Goal: Task Accomplishment & Management: Manage account settings

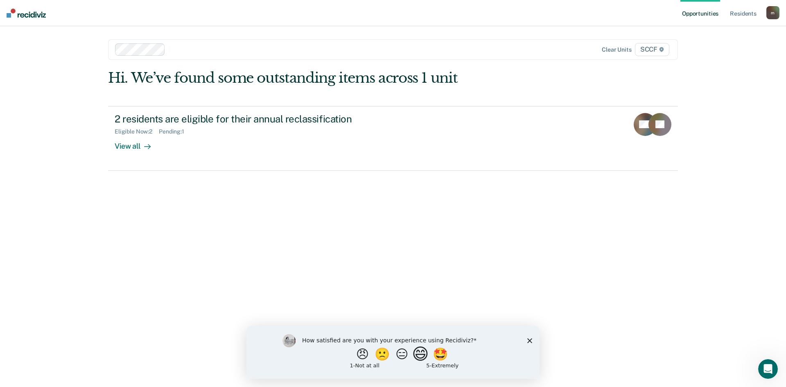
drag, startPoint x: 423, startPoint y: 351, endPoint x: 416, endPoint y: 341, distance: 11.7
click at [423, 350] on button "😄" at bounding box center [421, 353] width 14 height 12
click at [532, 342] on icon "Close survey" at bounding box center [529, 343] width 5 height 5
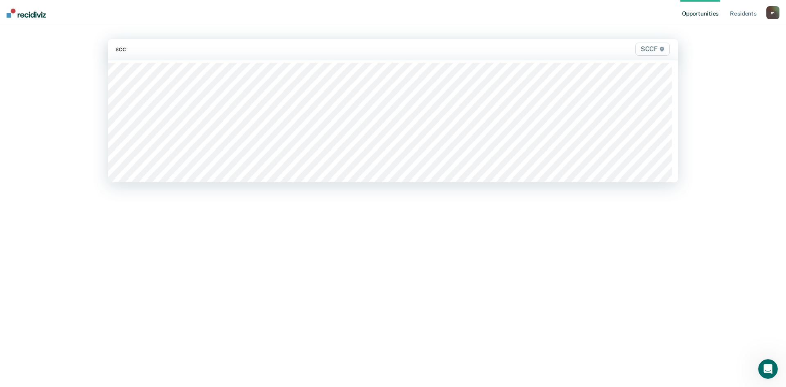
type input "sccf"
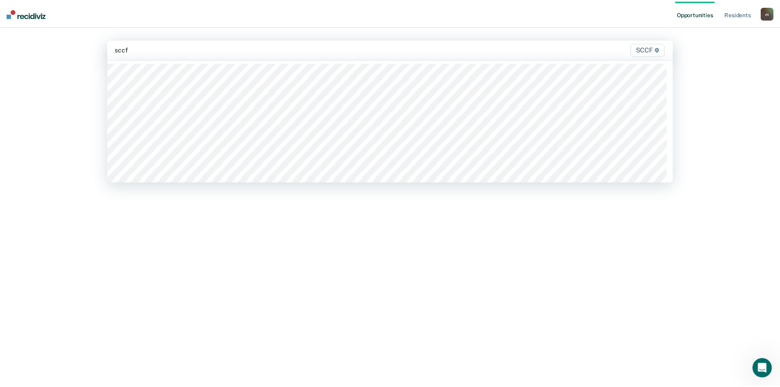
scroll to position [41, 0]
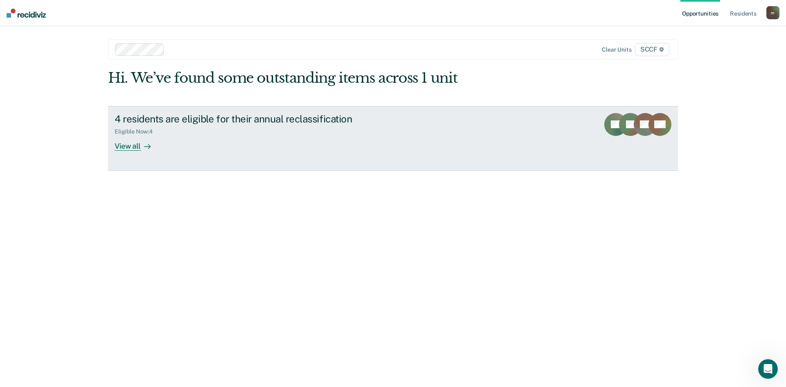
click at [208, 126] on div "Eligible Now : 4" at bounding box center [258, 130] width 287 height 10
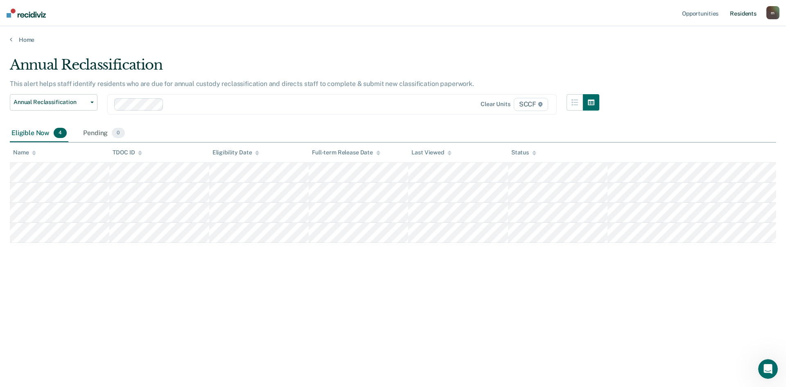
click at [740, 20] on div "Opportunities Resident s mitchell.brewer@corecivic.com m Profile How it works L…" at bounding box center [393, 193] width 786 height 387
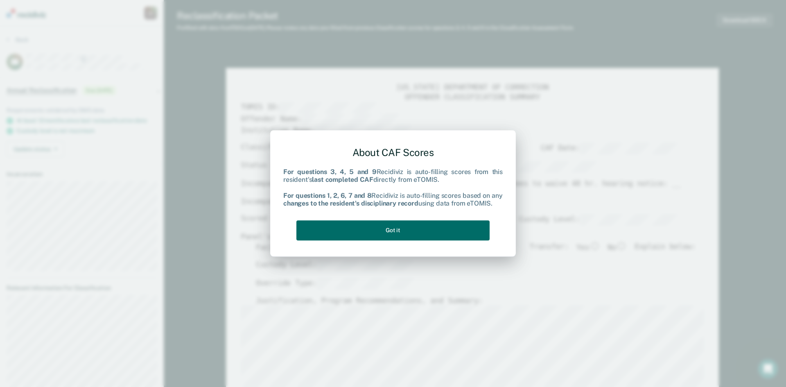
click at [429, 219] on div "About CAF Scores For questions 3, 4, 5 and 9 Recidiviz is auto-filling scores f…" at bounding box center [392, 192] width 219 height 104
click at [421, 228] on button "Got it" at bounding box center [392, 230] width 193 height 20
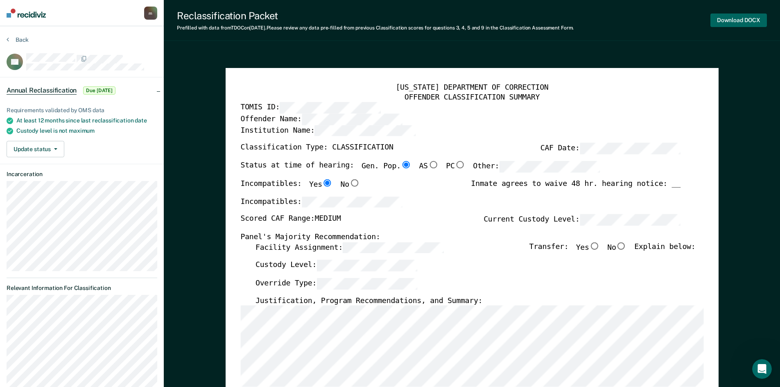
click at [738, 21] on button "Download DOCX" at bounding box center [738, 21] width 56 height 14
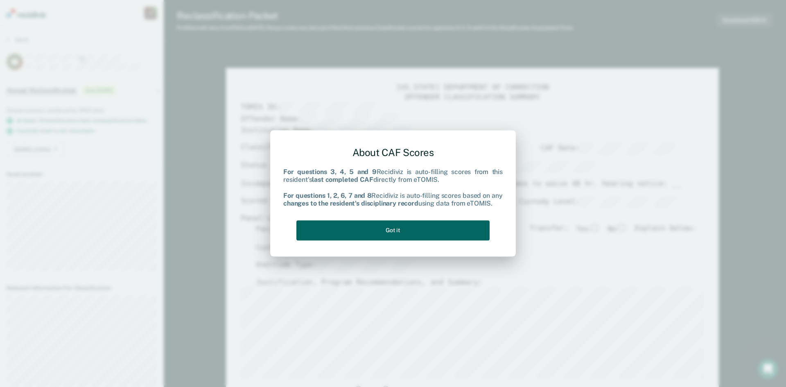
click at [399, 232] on button "Got it" at bounding box center [392, 230] width 193 height 20
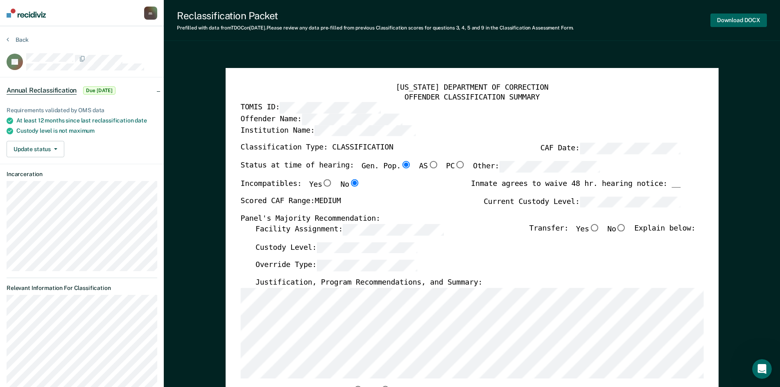
click at [737, 17] on button "Download DOCX" at bounding box center [738, 21] width 56 height 14
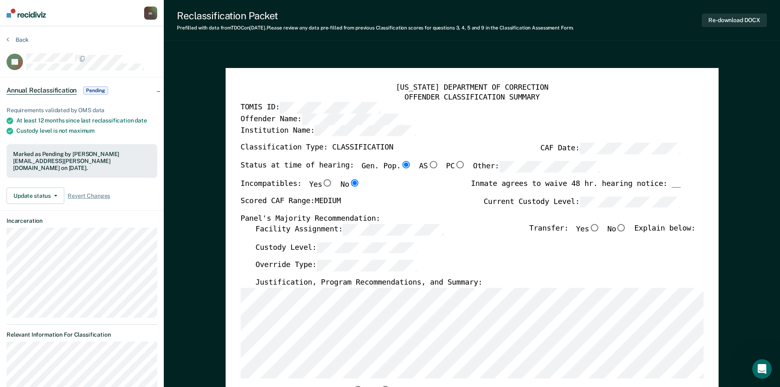
click at [750, 3] on div "Reclassification Packet Prefilled with data from TDOC on 08-21-2025 . Please re…" at bounding box center [472, 20] width 616 height 41
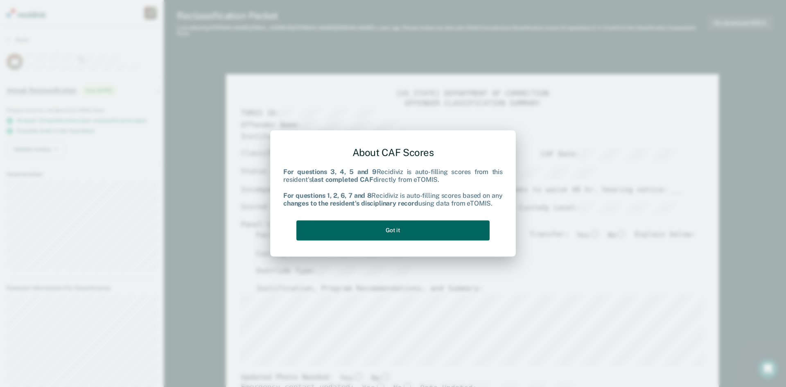
click at [392, 229] on button "Got it" at bounding box center [392, 230] width 193 height 20
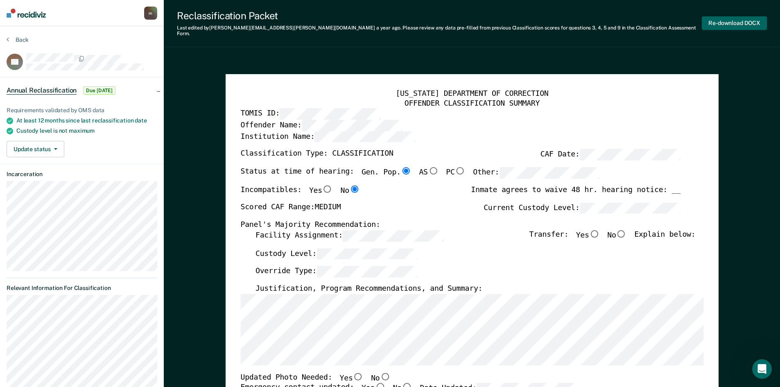
click at [741, 22] on button "Re-download DOCX" at bounding box center [734, 23] width 65 height 14
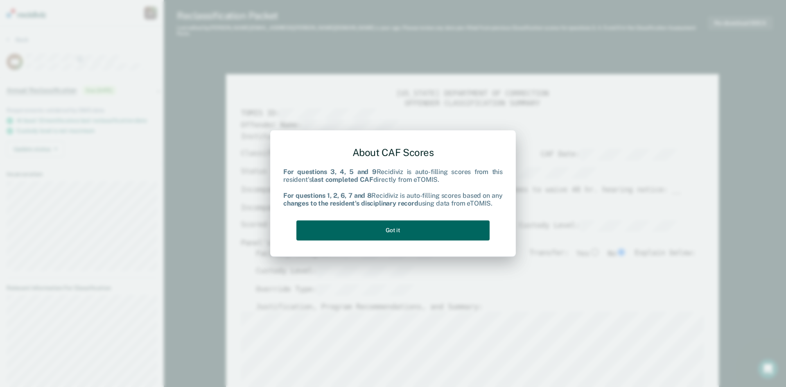
click at [392, 232] on button "Got it" at bounding box center [392, 230] width 193 height 20
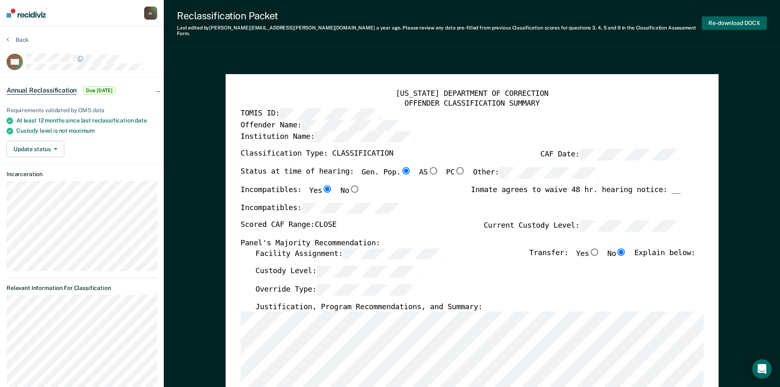
click at [735, 19] on button "Re-download DOCX" at bounding box center [734, 23] width 65 height 14
type textarea "x"
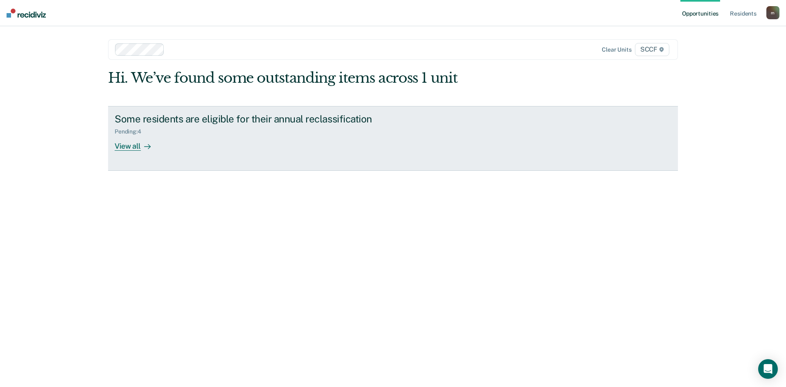
click at [211, 119] on div "Some residents are eligible for their annual reclassification" at bounding box center [258, 119] width 287 height 12
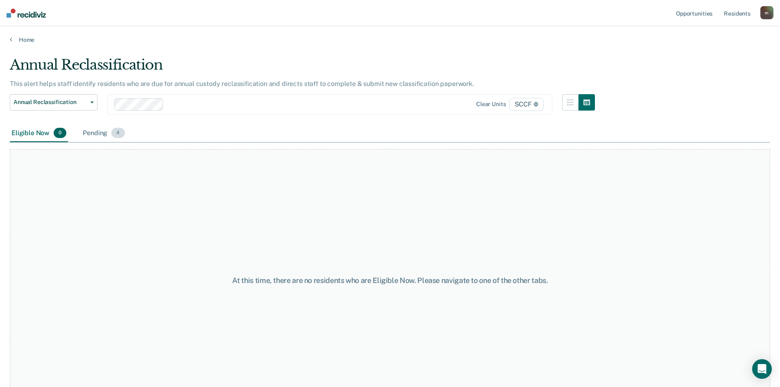
click at [86, 139] on div "Pending 4" at bounding box center [103, 133] width 45 height 18
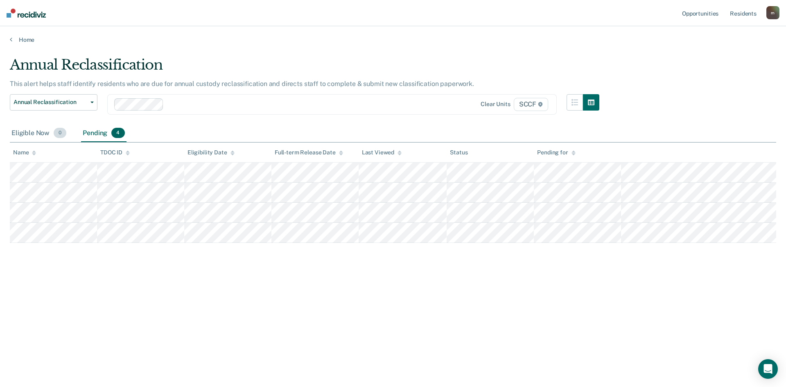
click at [42, 133] on div "Eligible Now 0" at bounding box center [39, 133] width 58 height 18
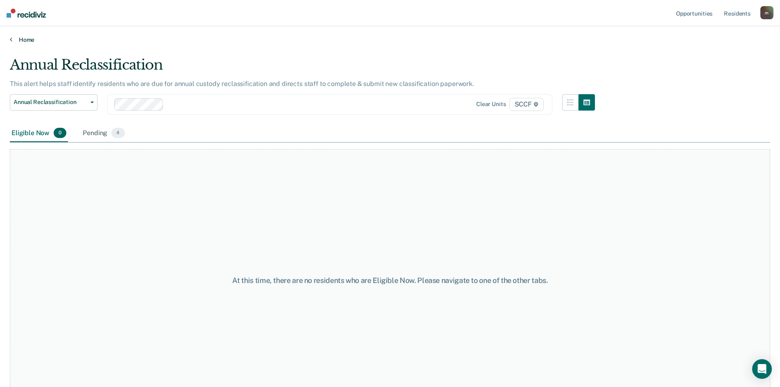
click at [14, 42] on link "Home" at bounding box center [390, 39] width 760 height 7
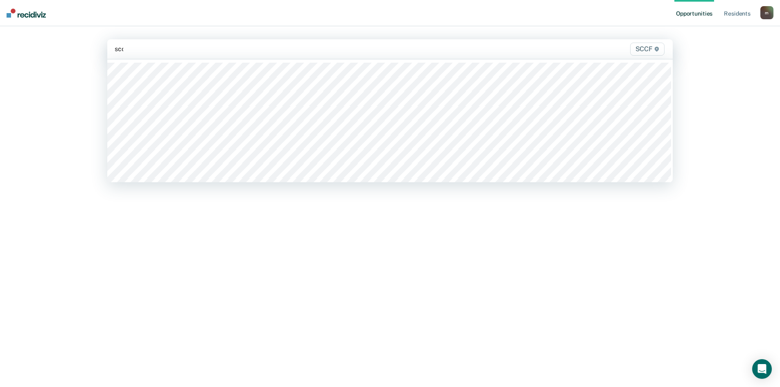
type input "sccf"
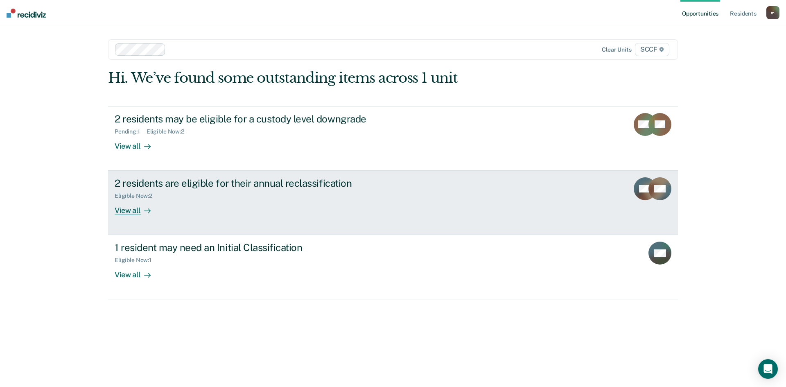
click at [192, 178] on div "2 residents are eligible for their annual reclassification" at bounding box center [258, 183] width 287 height 12
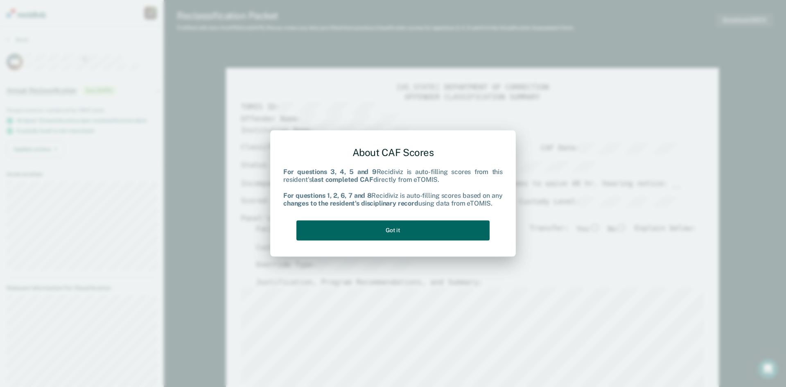
click at [434, 232] on button "Got it" at bounding box center [392, 230] width 193 height 20
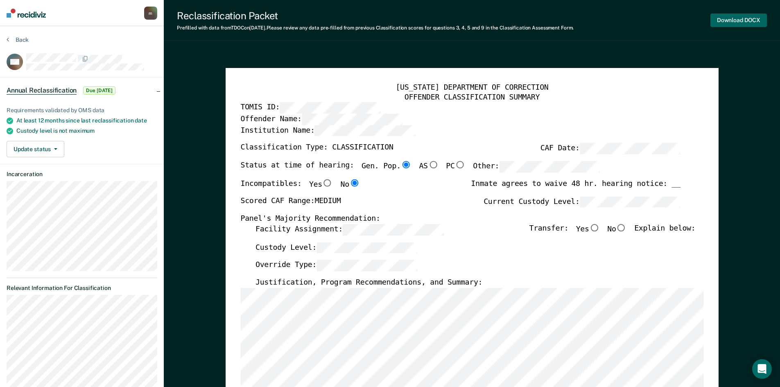
click at [740, 20] on button "Download DOCX" at bounding box center [738, 21] width 56 height 14
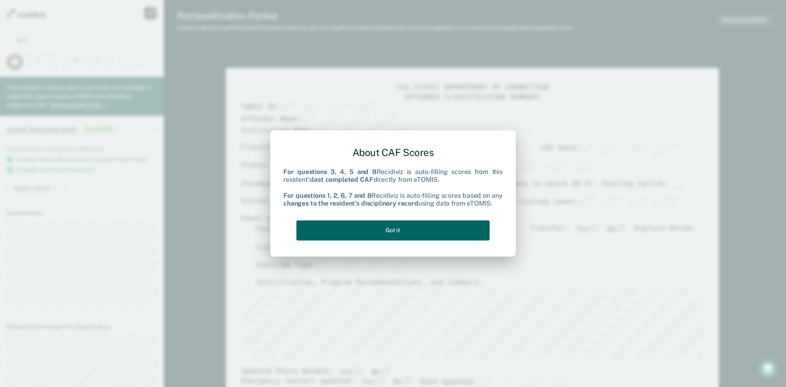
click at [378, 223] on button "Got it" at bounding box center [392, 230] width 193 height 20
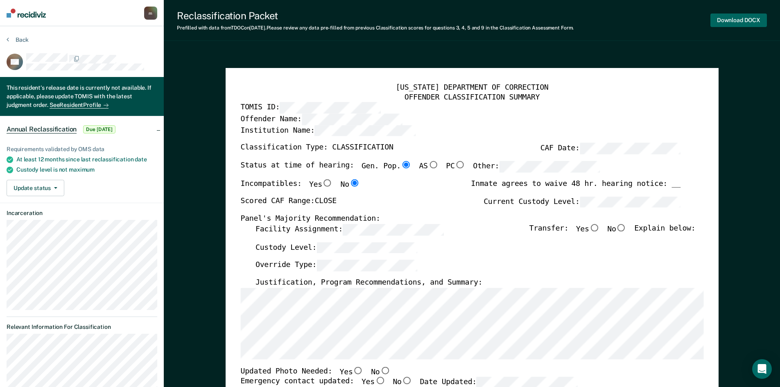
click at [745, 20] on button "Download DOCX" at bounding box center [738, 21] width 56 height 14
type textarea "x"
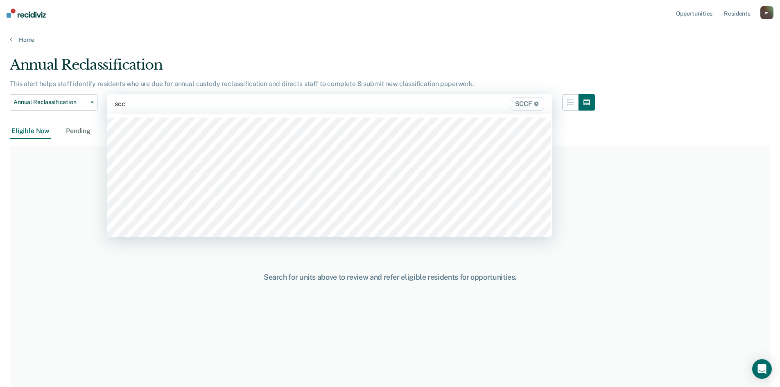
type input "sccf"
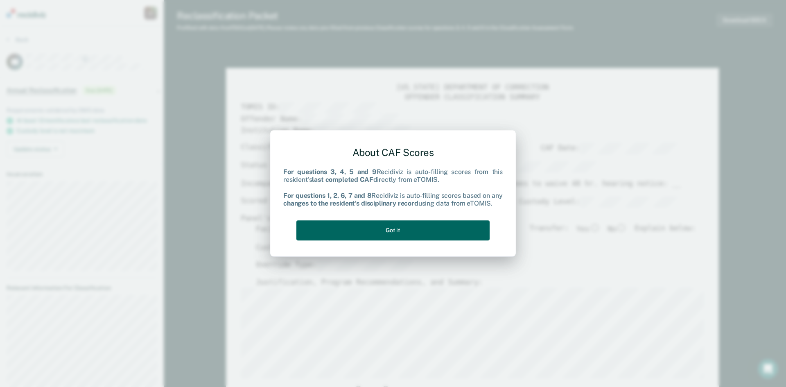
click at [369, 230] on button "Got it" at bounding box center [392, 230] width 193 height 20
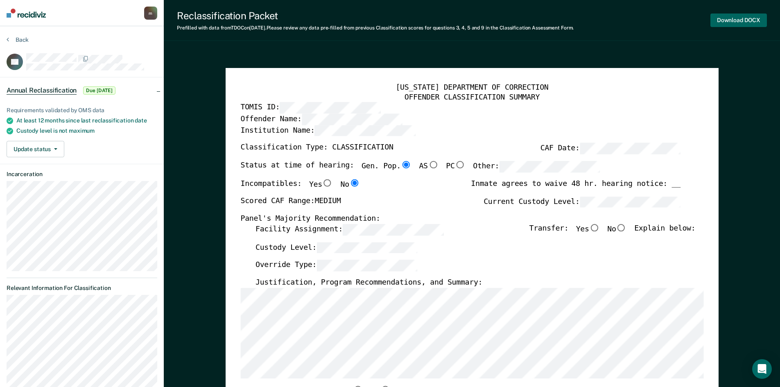
click at [731, 21] on button "Download DOCX" at bounding box center [738, 21] width 56 height 14
type textarea "x"
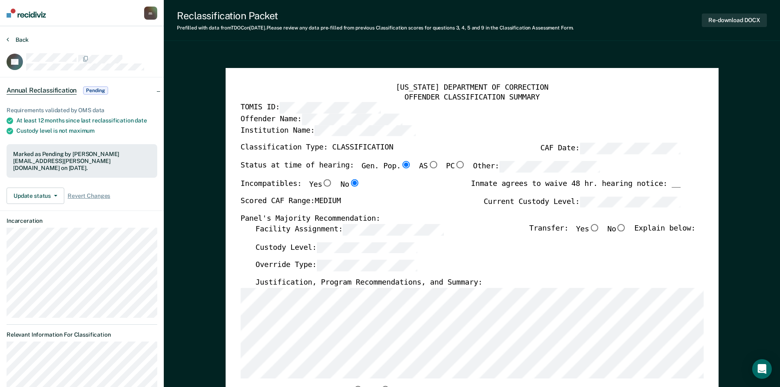
click at [11, 41] on button "Back" at bounding box center [18, 39] width 22 height 7
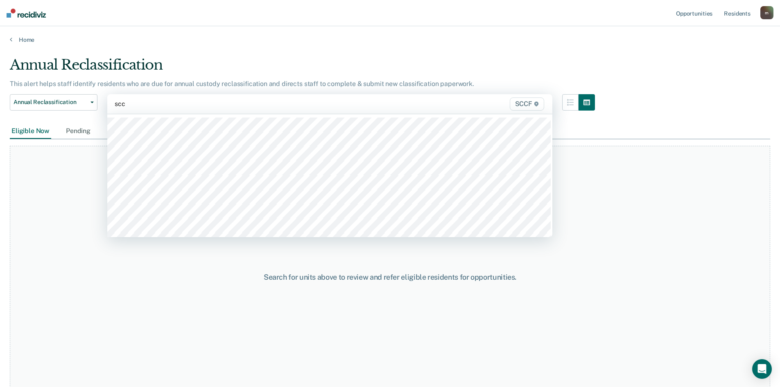
type input "sccf"
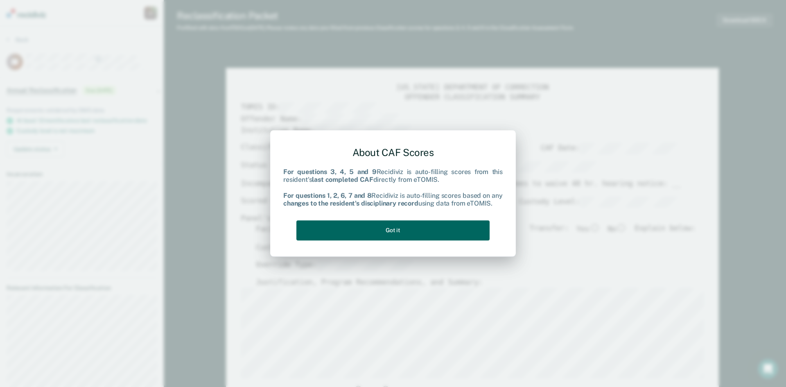
click at [422, 229] on button "Got it" at bounding box center [392, 230] width 193 height 20
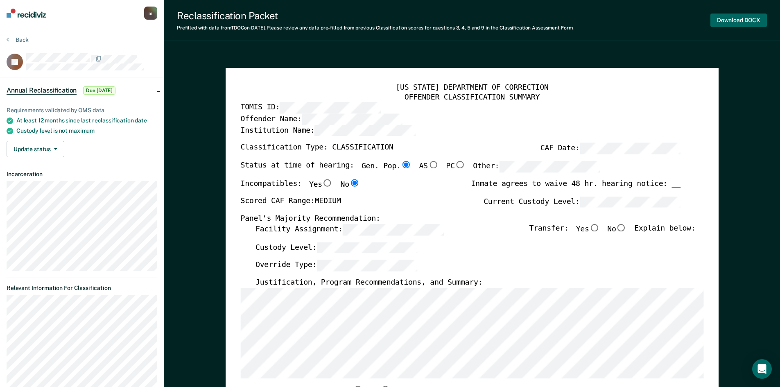
click at [738, 21] on button "Download DOCX" at bounding box center [738, 21] width 56 height 14
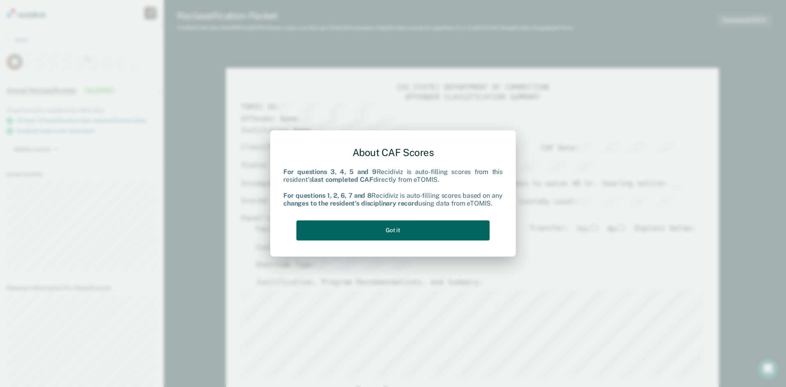
click at [382, 234] on button "Got it" at bounding box center [392, 230] width 193 height 20
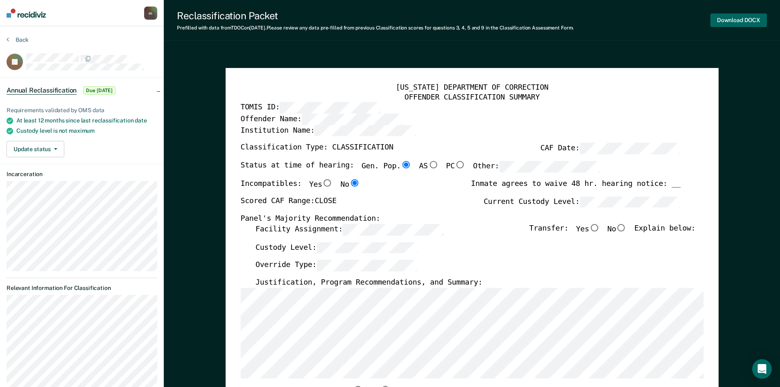
click at [751, 16] on button "Download DOCX" at bounding box center [738, 21] width 56 height 14
type textarea "x"
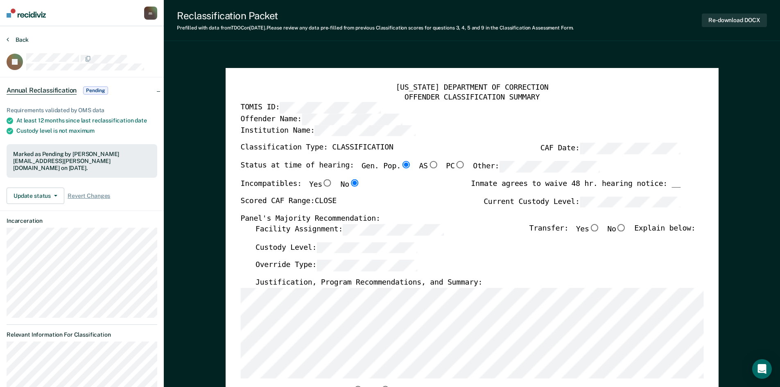
click at [15, 38] on button "Back" at bounding box center [18, 39] width 22 height 7
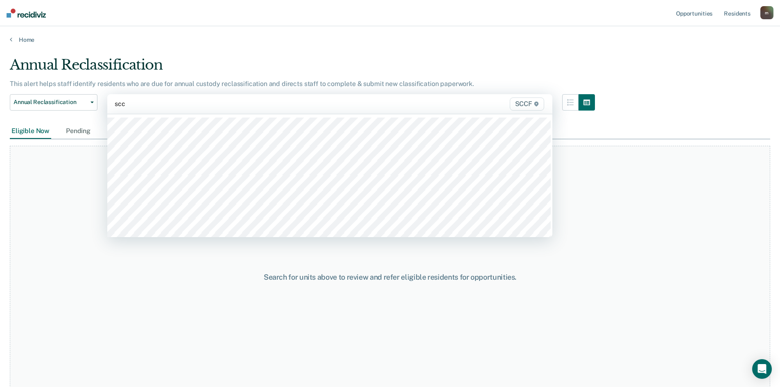
type input "sccf"
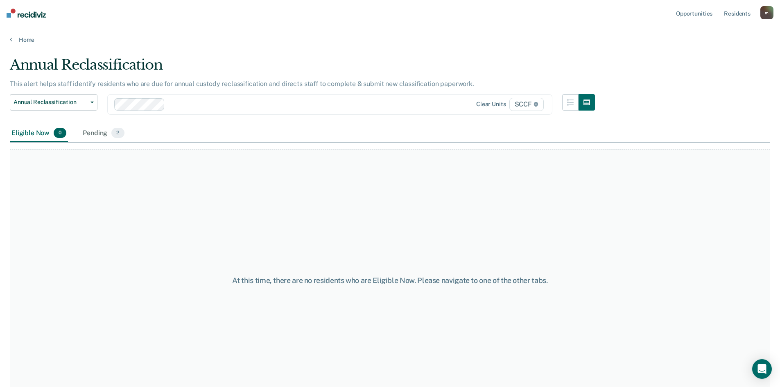
click at [41, 138] on div "Eligible Now 0" at bounding box center [39, 133] width 58 height 18
click at [100, 131] on div "Pending 2" at bounding box center [103, 133] width 45 height 18
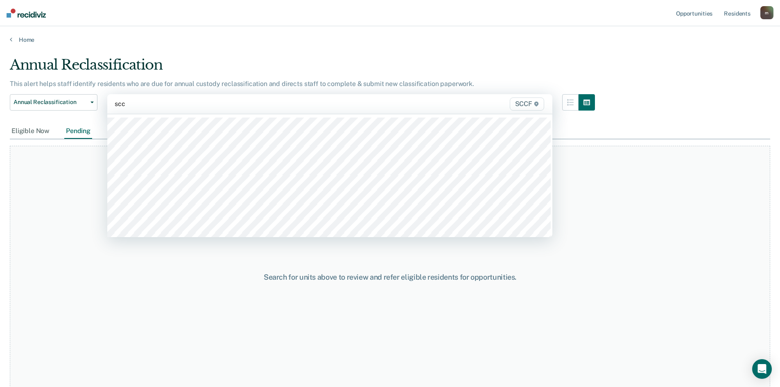
type input "sccf"
